Goal: Information Seeking & Learning: Learn about a topic

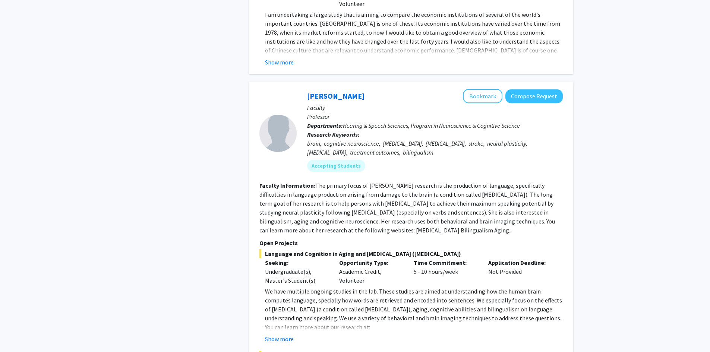
scroll to position [1080, 0]
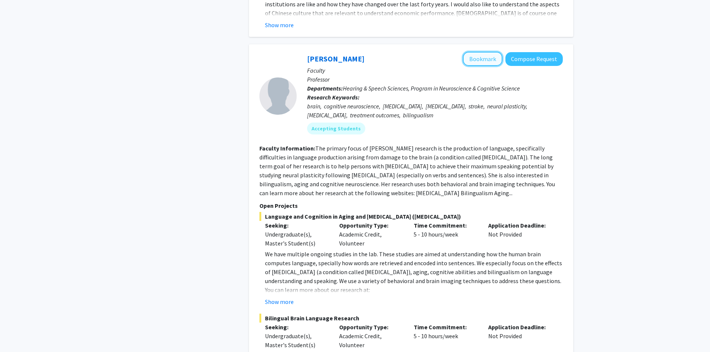
click at [486, 52] on button "Bookmark" at bounding box center [482, 59] width 39 height 14
click at [505, 121] on div "Accepting Students" at bounding box center [434, 128] width 258 height 15
click at [483, 52] on button "Bookmark" at bounding box center [482, 59] width 39 height 14
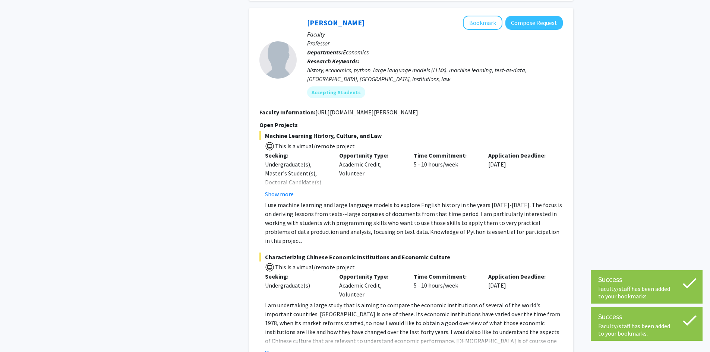
scroll to position [708, 0]
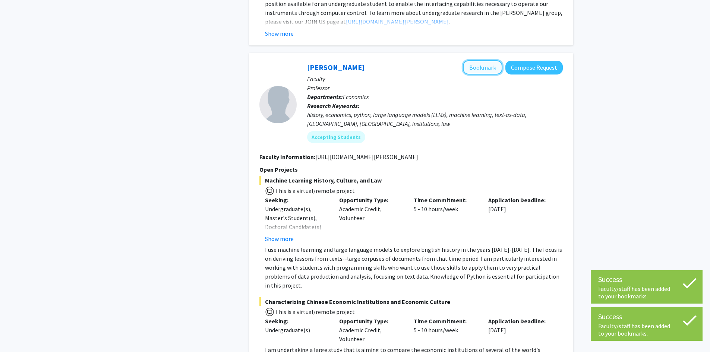
click at [482, 60] on button "Bookmark" at bounding box center [482, 67] width 39 height 14
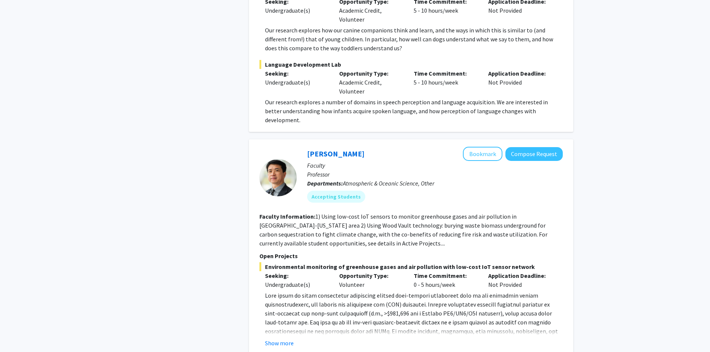
scroll to position [3551, 0]
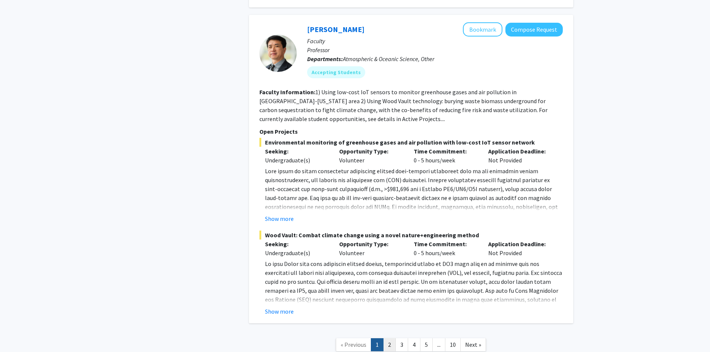
click at [387, 338] on link "2" at bounding box center [389, 344] width 13 height 13
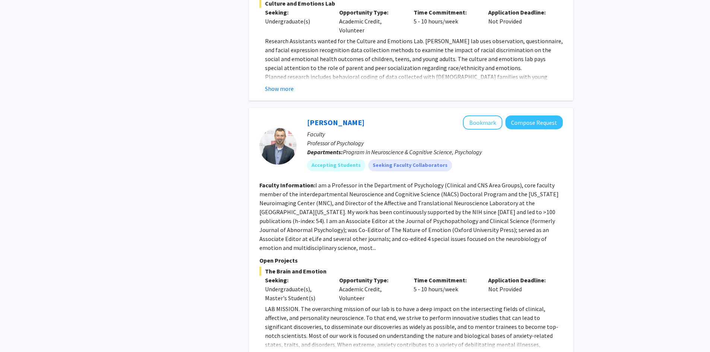
scroll to position [2160, 0]
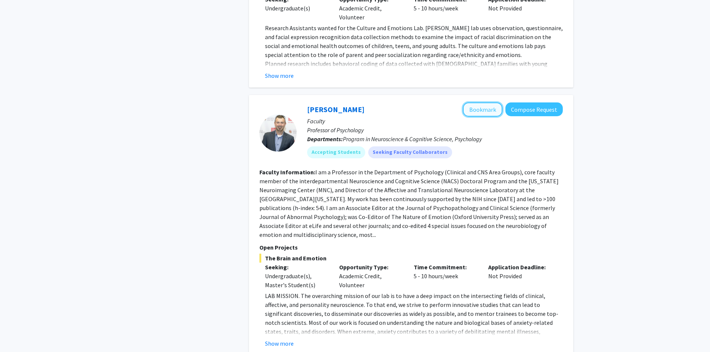
click at [488, 102] on button "Bookmark" at bounding box center [482, 109] width 39 height 14
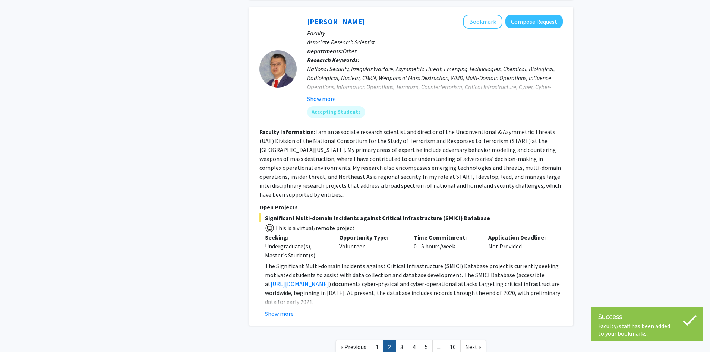
scroll to position [2536, 0]
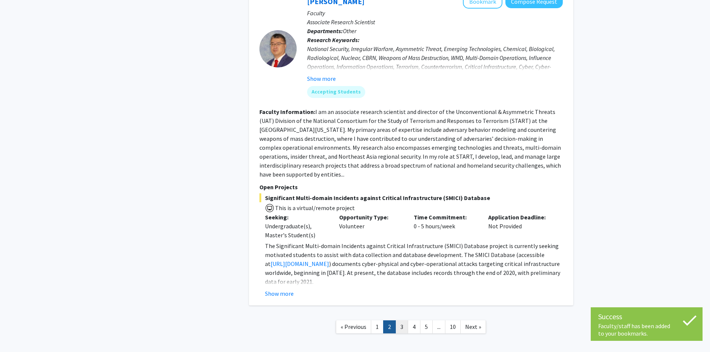
click at [396, 320] on link "3" at bounding box center [401, 326] width 13 height 13
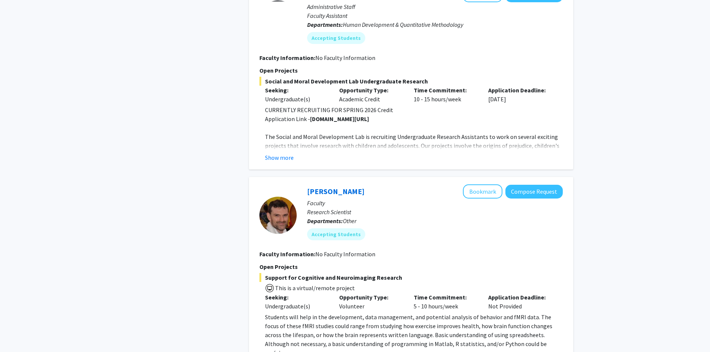
scroll to position [857, 0]
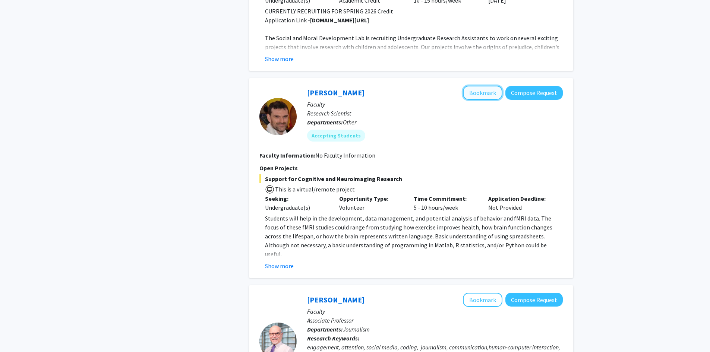
click at [478, 95] on button "Bookmark" at bounding box center [482, 93] width 39 height 14
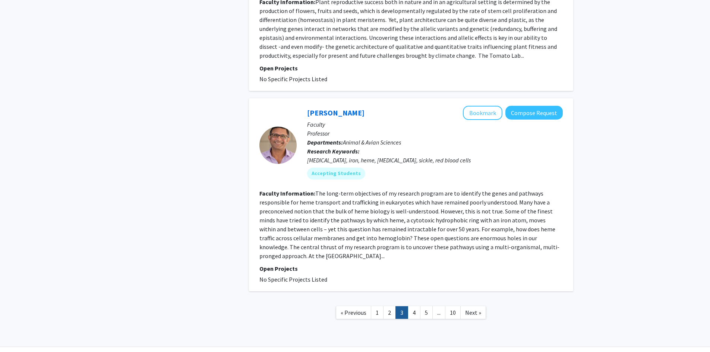
scroll to position [1786, 0]
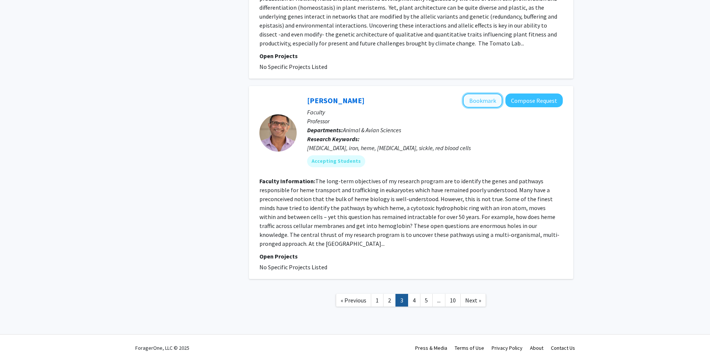
click at [486, 93] on button "Bookmark" at bounding box center [482, 100] width 39 height 14
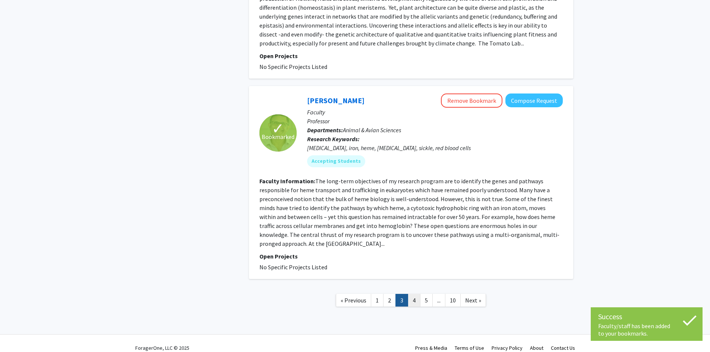
click at [417, 294] on link "4" at bounding box center [413, 300] width 13 height 13
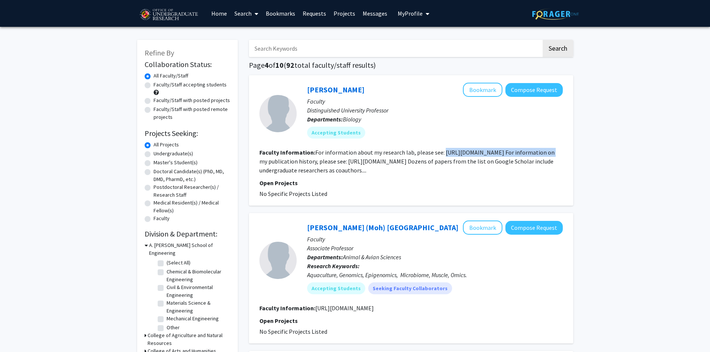
drag, startPoint x: 441, startPoint y: 154, endPoint x: 547, endPoint y: 154, distance: 106.5
click at [547, 154] on fg-read-more "For information about my research lab, please see: [URL][DOMAIN_NAME] For infor…" at bounding box center [406, 161] width 295 height 25
click at [438, 143] on div "[PERSON_NAME] Bookmark Compose Request Faculty Distinguished University Profess…" at bounding box center [429, 113] width 266 height 61
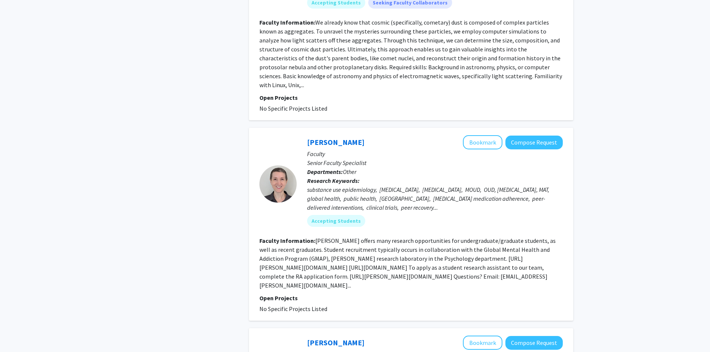
scroll to position [1080, 0]
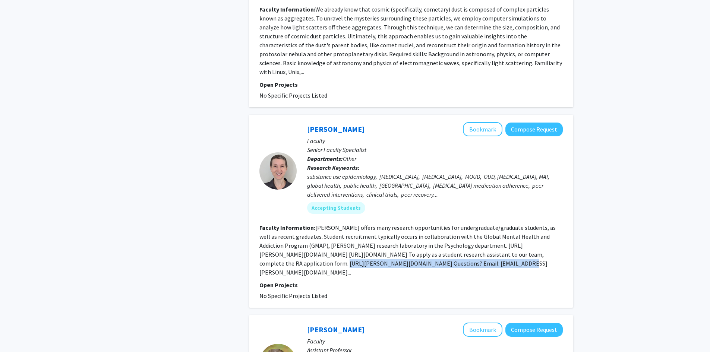
drag, startPoint x: 275, startPoint y: 265, endPoint x: 442, endPoint y: 264, distance: 168.0
click at [442, 264] on fg-read-more "[PERSON_NAME] offers many research opportunities for undergraduate/graduate stu…" at bounding box center [407, 250] width 296 height 52
click at [479, 131] on button "Bookmark" at bounding box center [482, 129] width 39 height 14
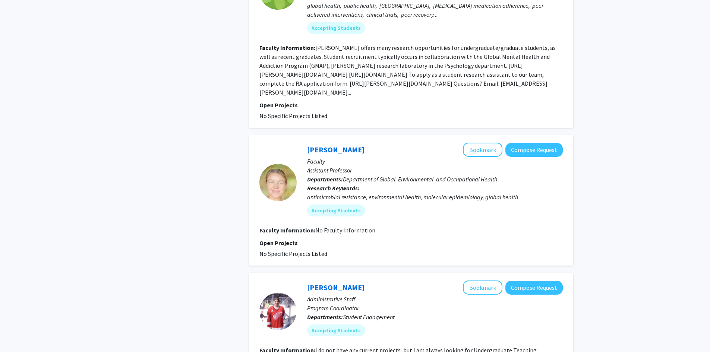
scroll to position [1378, 0]
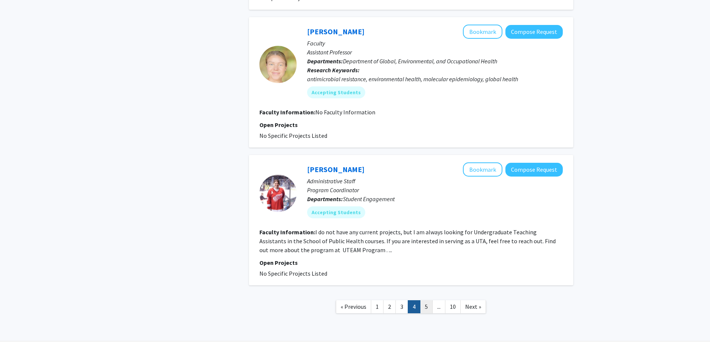
click at [426, 308] on link "5" at bounding box center [426, 306] width 13 height 13
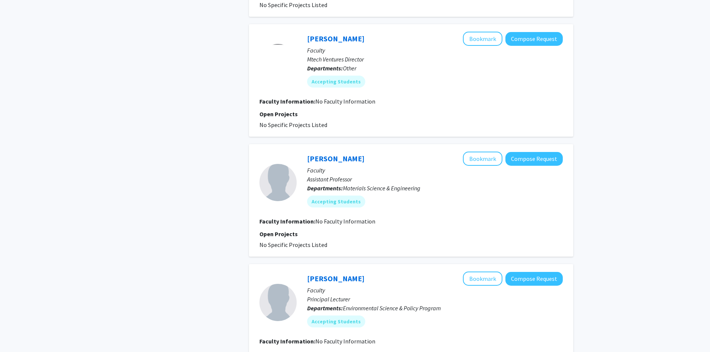
scroll to position [1015, 0]
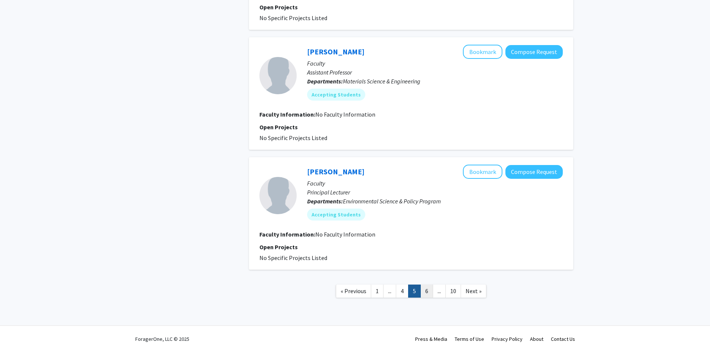
click at [425, 286] on link "6" at bounding box center [426, 291] width 13 height 13
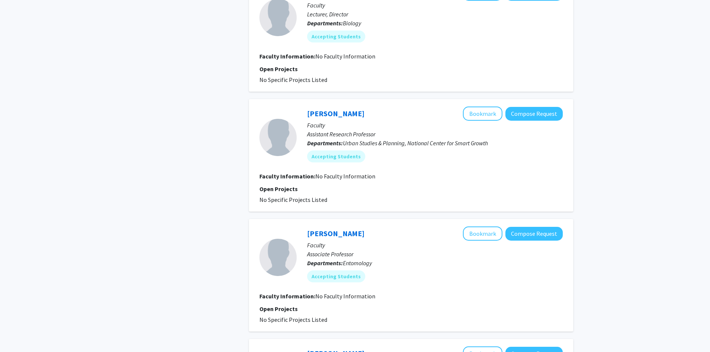
scroll to position [997, 0]
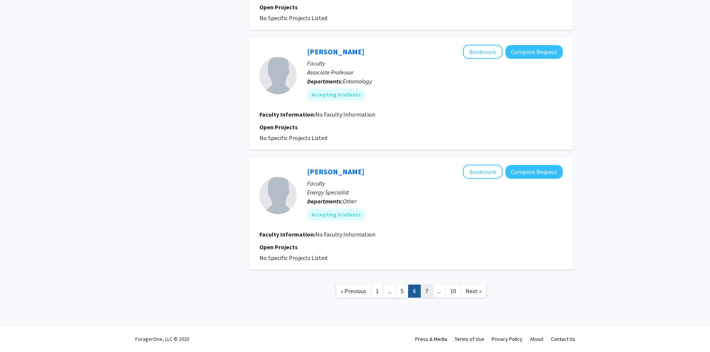
click at [428, 289] on link "7" at bounding box center [426, 291] width 13 height 13
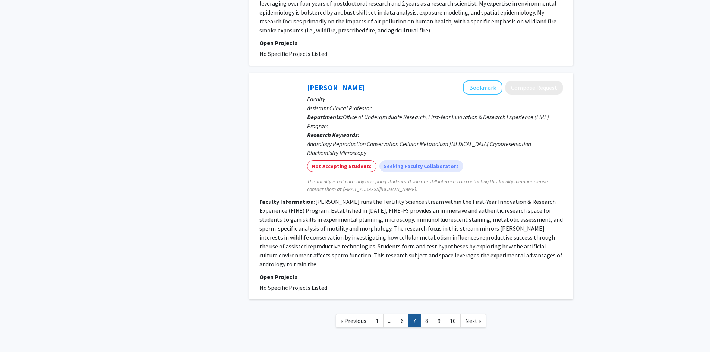
scroll to position [1746, 0]
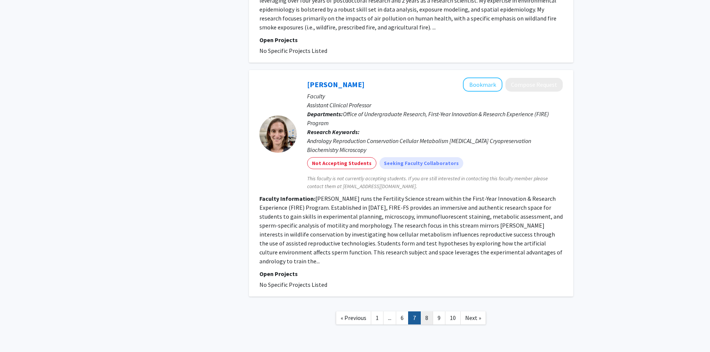
click at [431, 311] on link "8" at bounding box center [426, 317] width 13 height 13
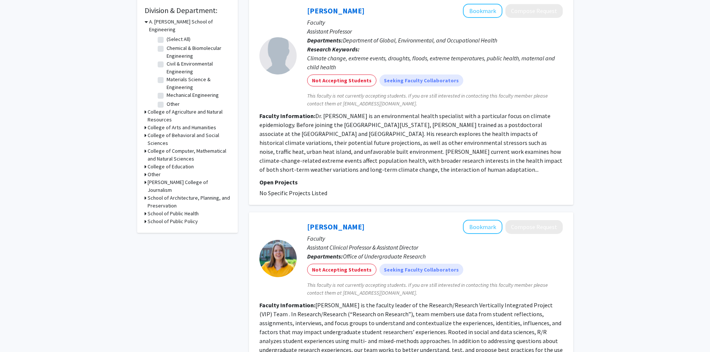
scroll to position [447, 0]
